Goal: Transaction & Acquisition: Purchase product/service

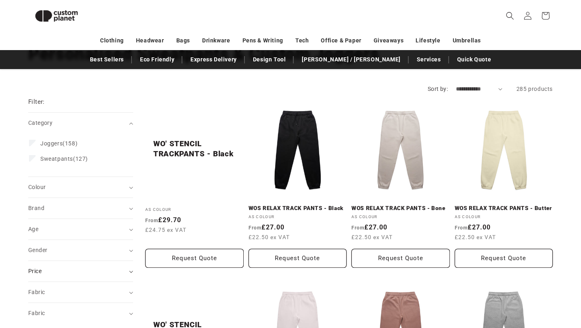
scroll to position [69, 0]
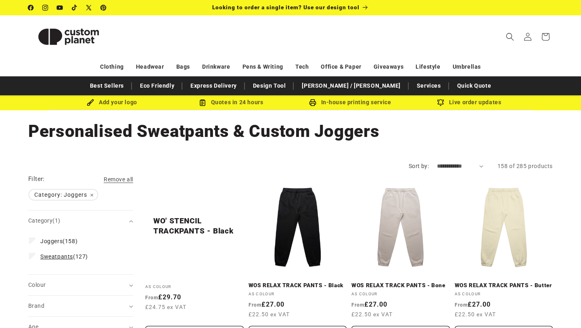
click at [31, 259] on label "Sweatpants (127) Sweatpants (127 products)" at bounding box center [78, 255] width 98 height 15
click at [32, 240] on icon at bounding box center [32, 240] width 4 height 3
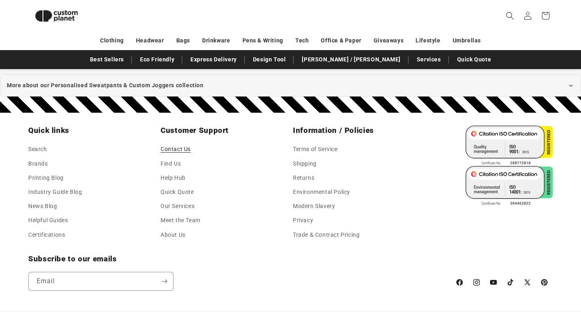
scroll to position [1003, 0]
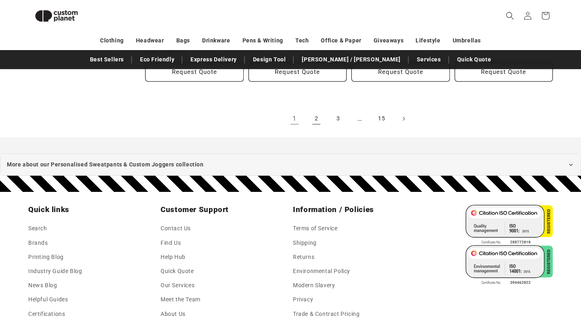
click at [315, 117] on link "2" at bounding box center [316, 119] width 18 height 18
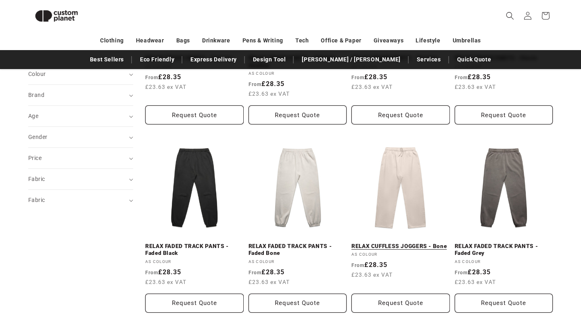
click at [373, 242] on link "RELAX CUFFLESS JOGGERS - Bone" at bounding box center [400, 245] width 98 height 7
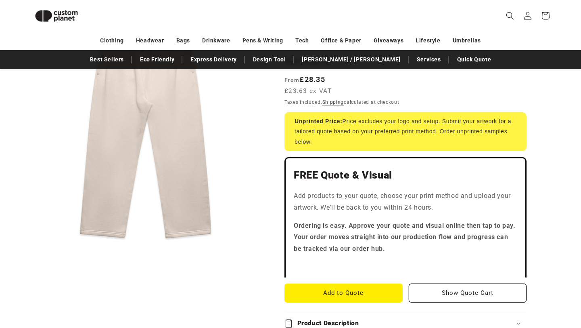
scroll to position [168, 0]
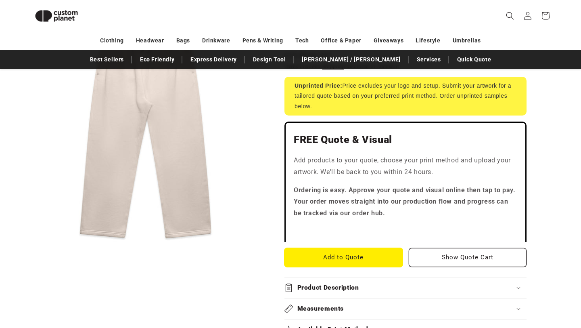
click at [351, 254] on button "Add to Quote" at bounding box center [343, 257] width 118 height 19
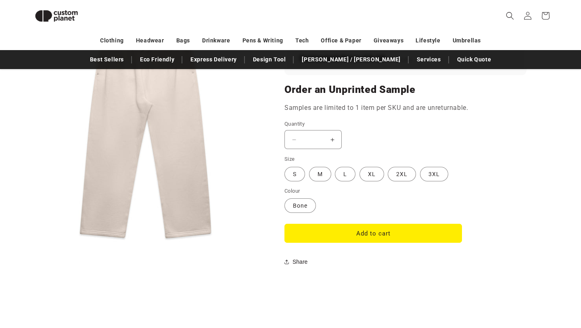
scroll to position [682, 0]
